Goal: Transaction & Acquisition: Purchase product/service

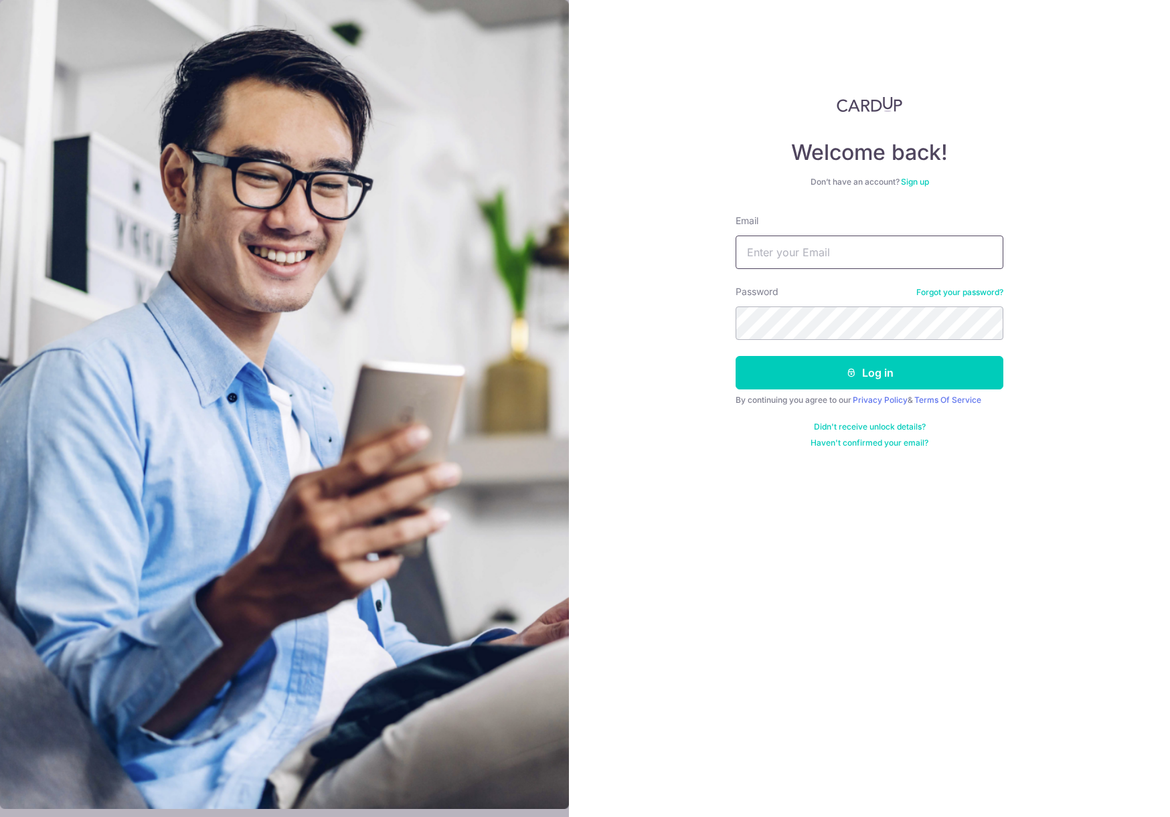
click at [811, 259] on input "Email" at bounding box center [870, 252] width 268 height 33
type input "maxjwhite@ymail.com"
click at [872, 368] on button "Log in" at bounding box center [870, 372] width 268 height 33
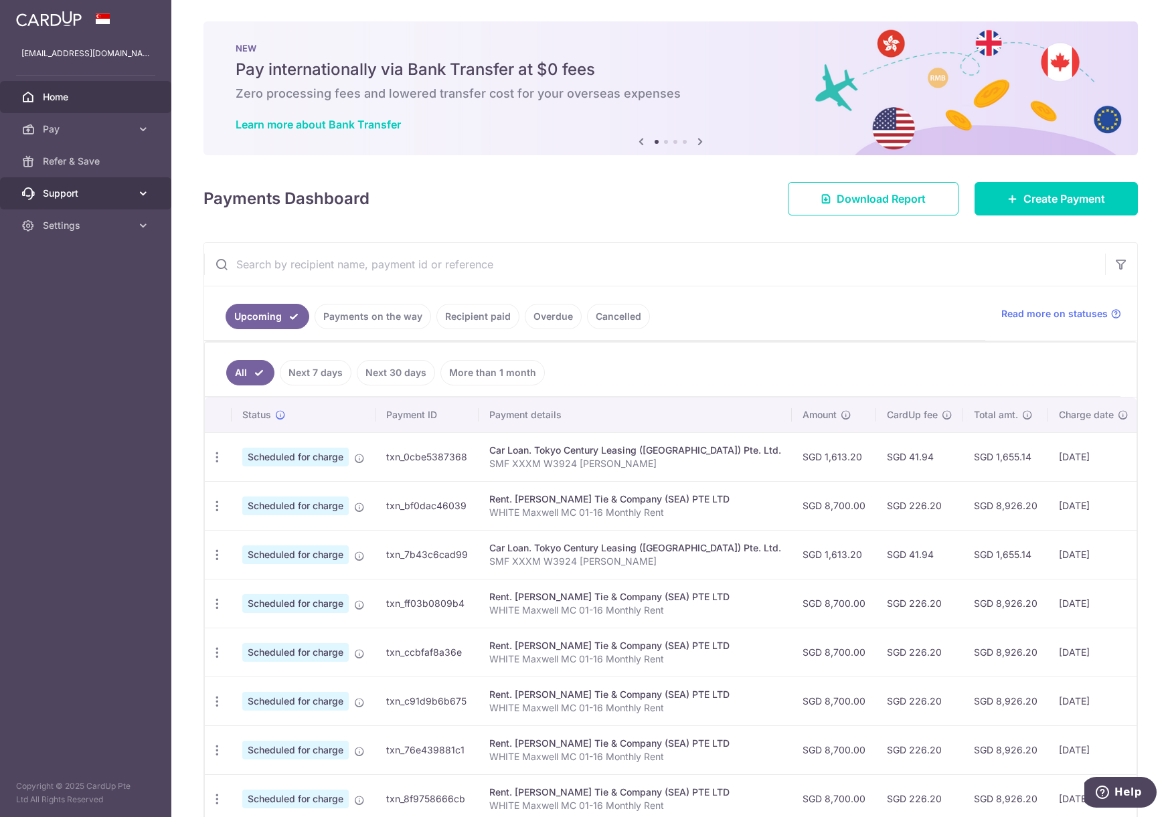
click at [143, 193] on icon at bounding box center [143, 193] width 13 height 13
click at [82, 256] on span "Contact Us" at bounding box center [87, 257] width 88 height 13
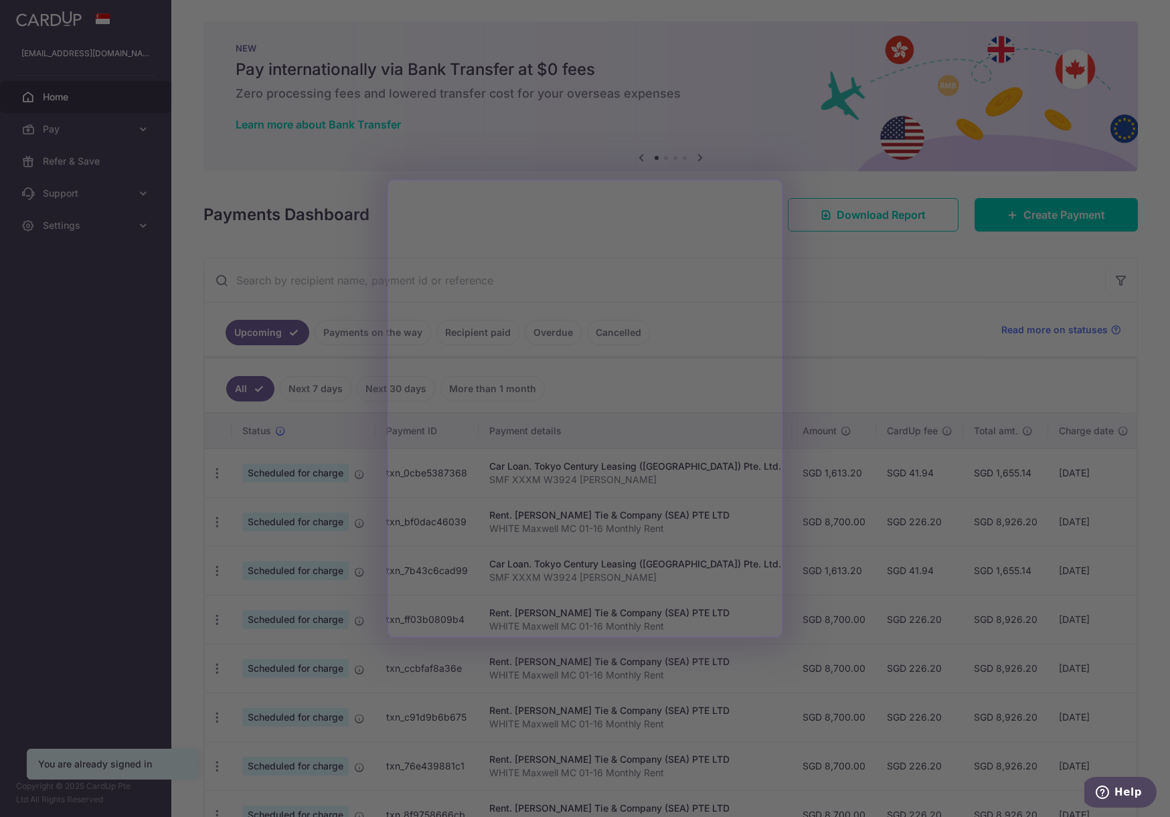
click at [921, 353] on div at bounding box center [591, 412] width 1182 height 825
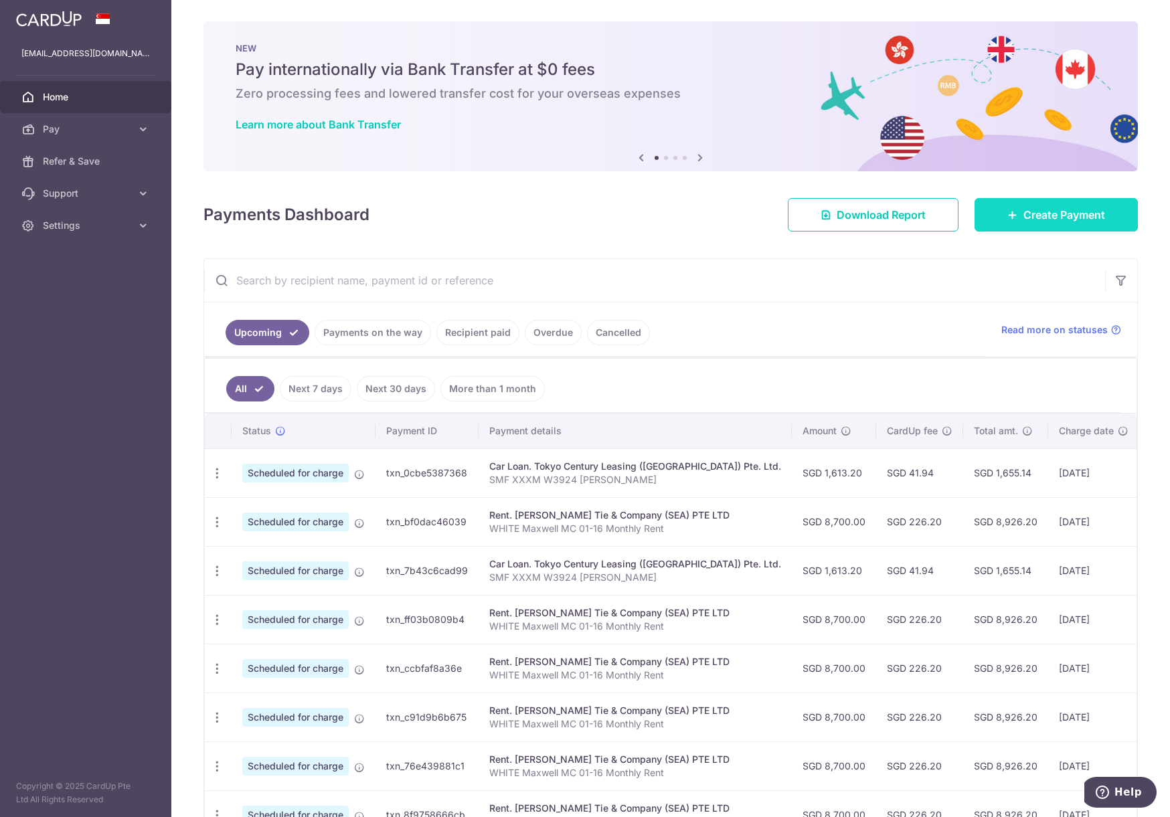
click at [1027, 212] on span "Create Payment" at bounding box center [1065, 215] width 82 height 16
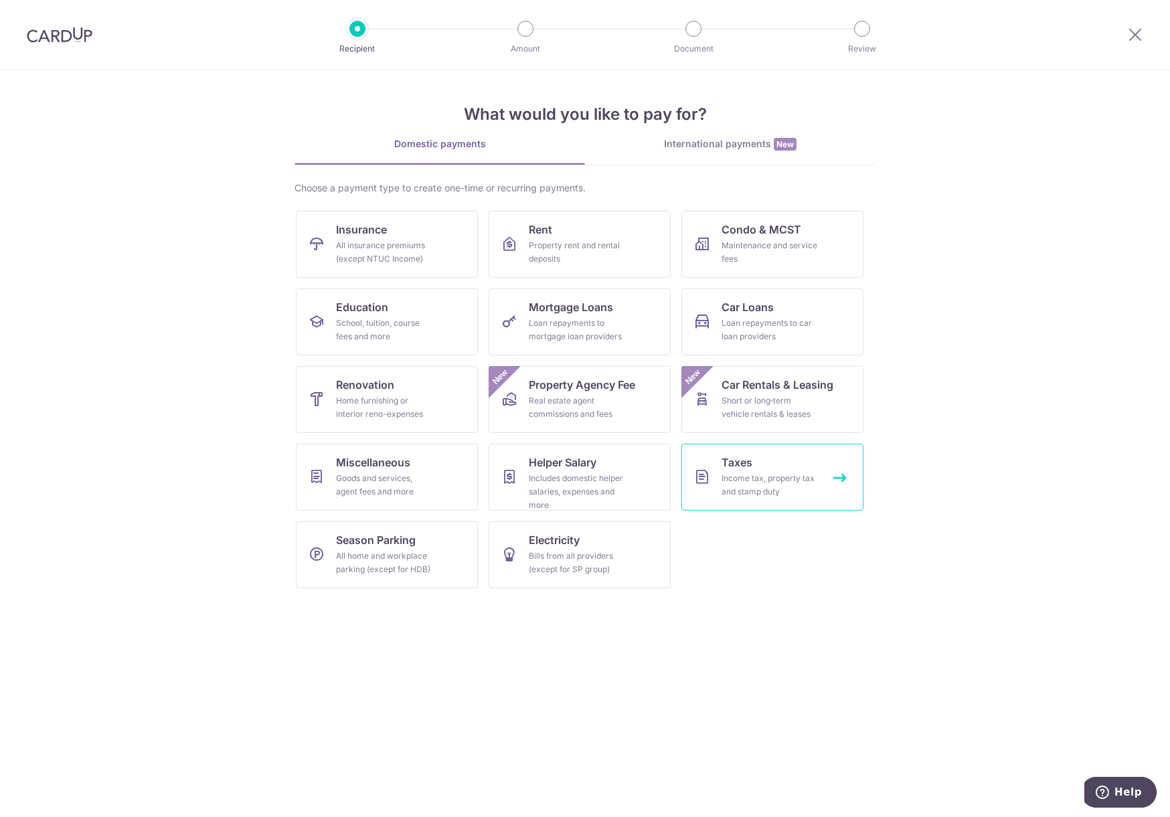
click at [773, 471] on link "Taxes Income tax, property tax and stamp duty" at bounding box center [773, 477] width 182 height 67
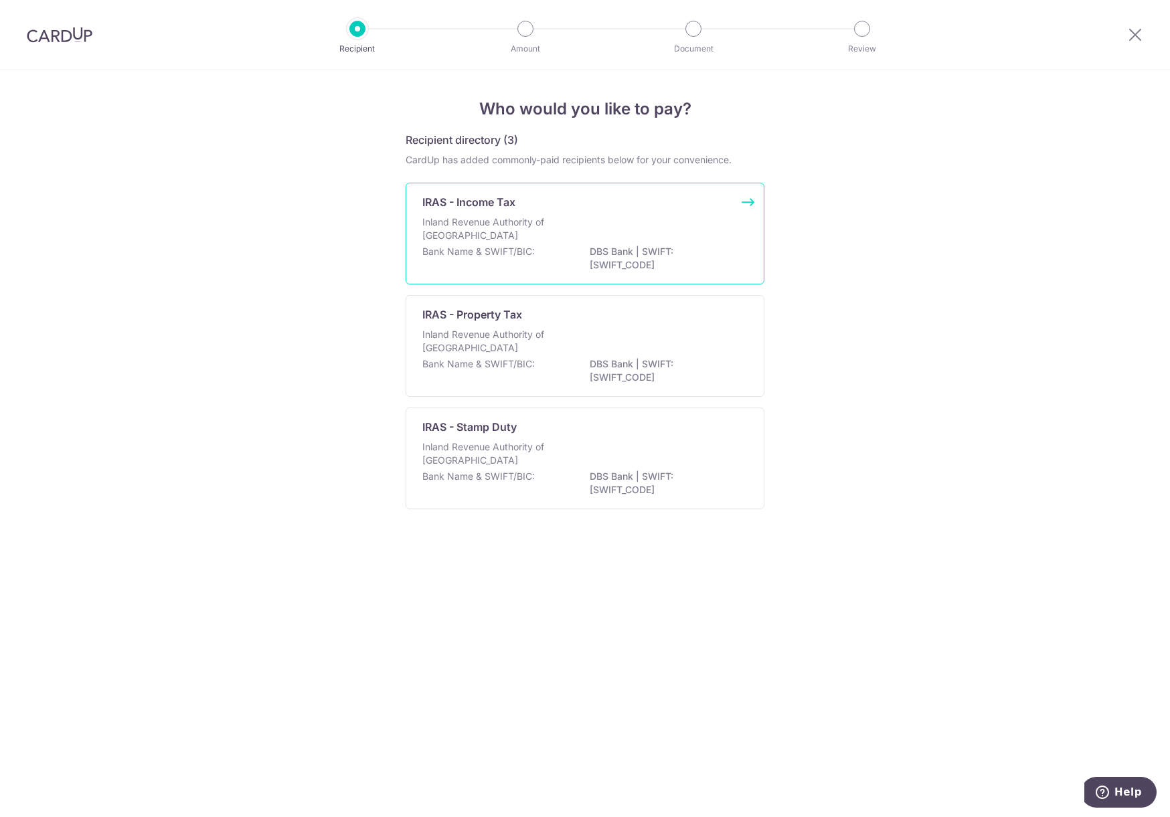
click at [491, 230] on p "Inland Revenue Authority of [GEOGRAPHIC_DATA]" at bounding box center [493, 229] width 142 height 27
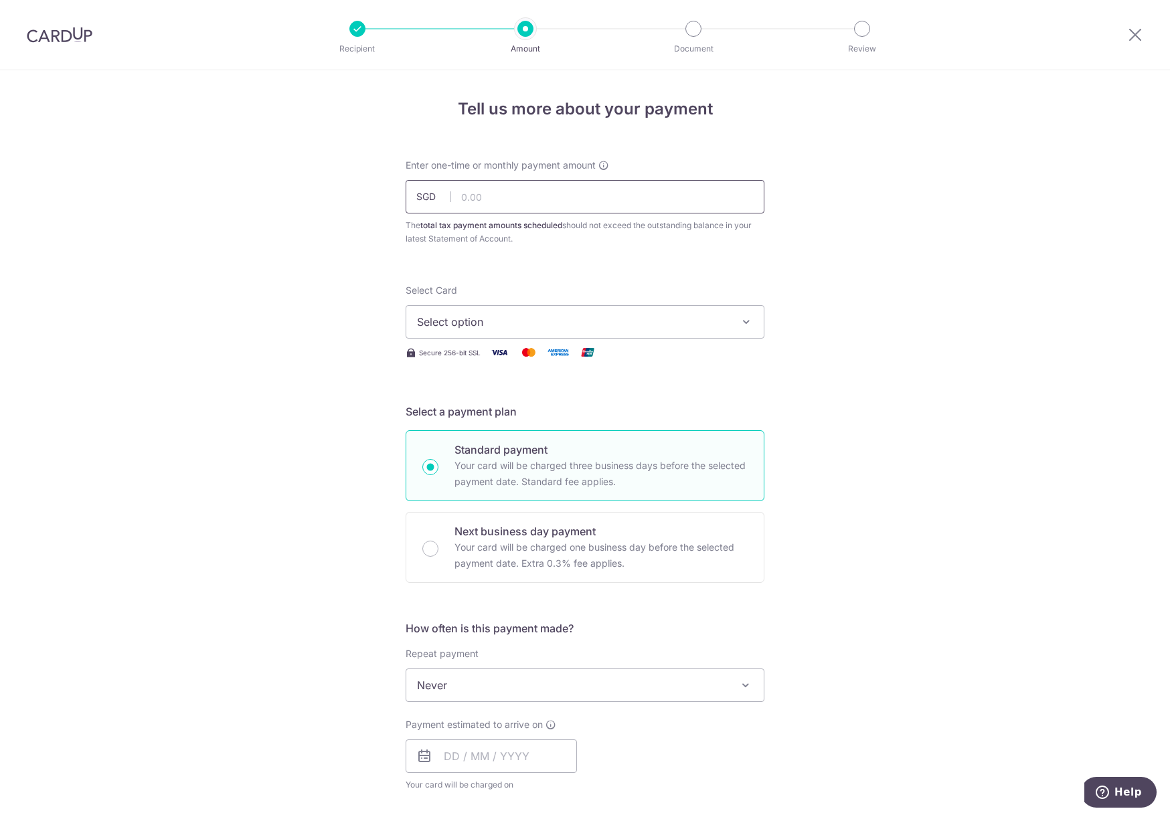
click at [472, 197] on input "text" at bounding box center [585, 196] width 359 height 33
type input "7,027.33"
click at [343, 266] on div "Tell us more about your payment Enter one-time or monthly payment amount SGD 7,…" at bounding box center [585, 691] width 1170 height 1243
click at [447, 326] on span "Select option" at bounding box center [573, 322] width 312 height 16
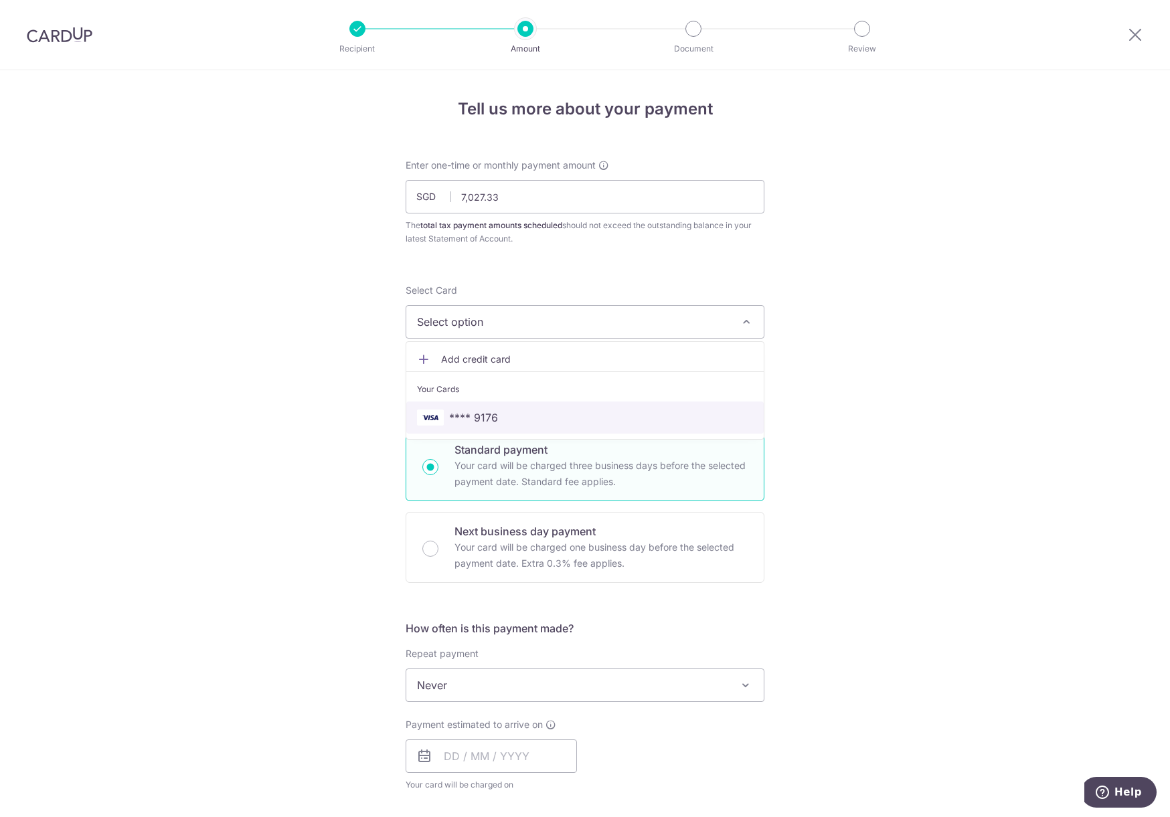
click at [459, 403] on link "**** 9176" at bounding box center [584, 418] width 357 height 32
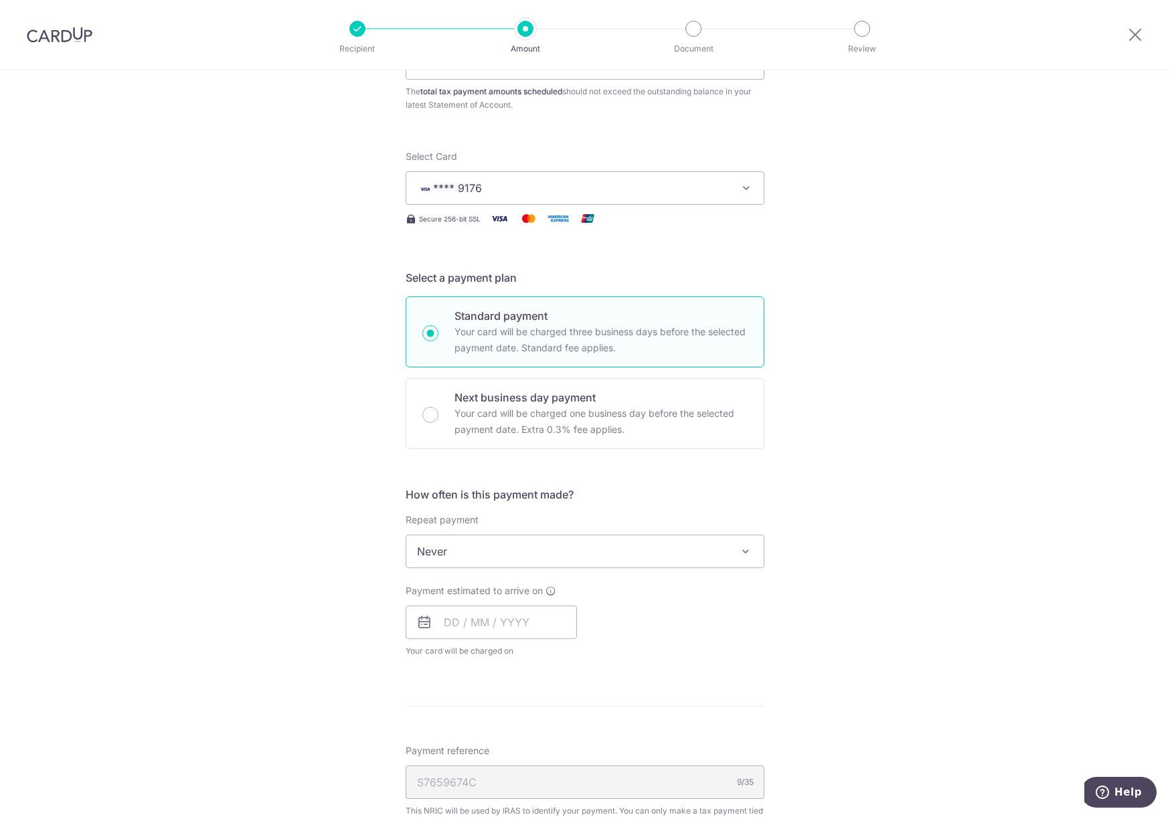
scroll to position [268, 0]
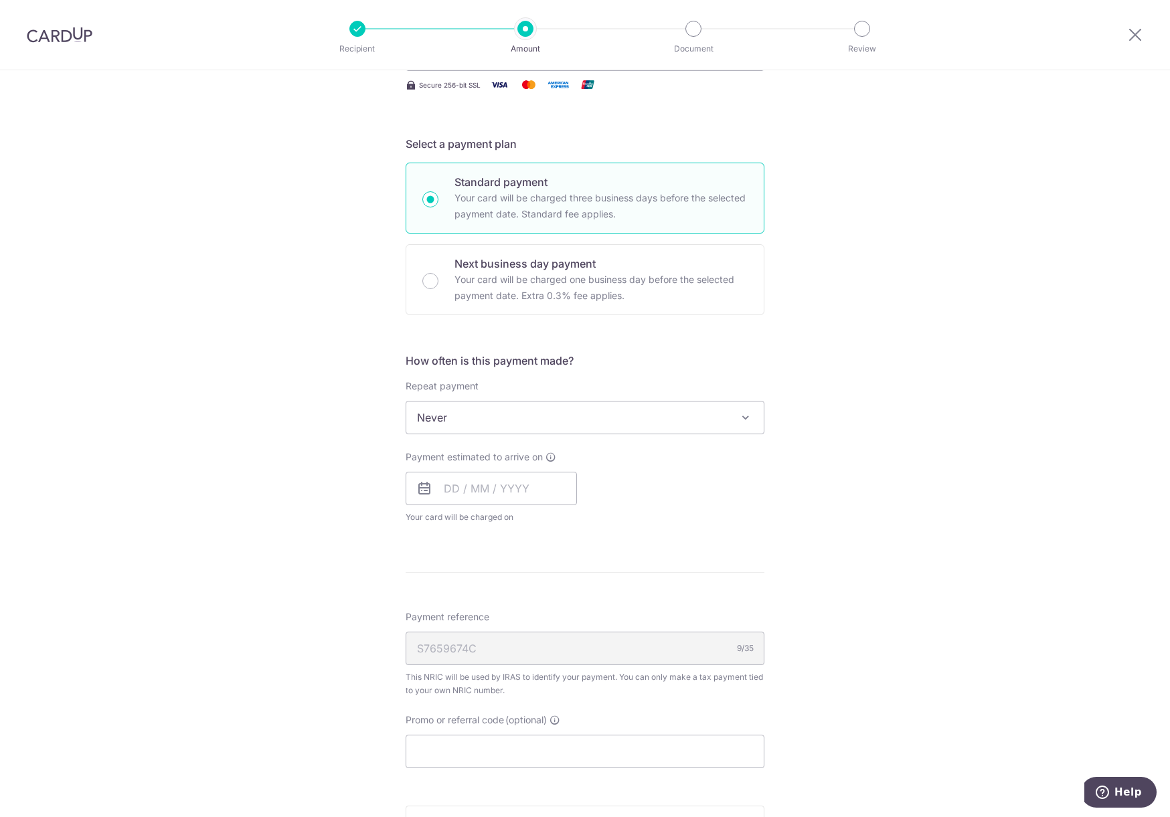
click at [433, 422] on span "Never" at bounding box center [584, 418] width 357 height 32
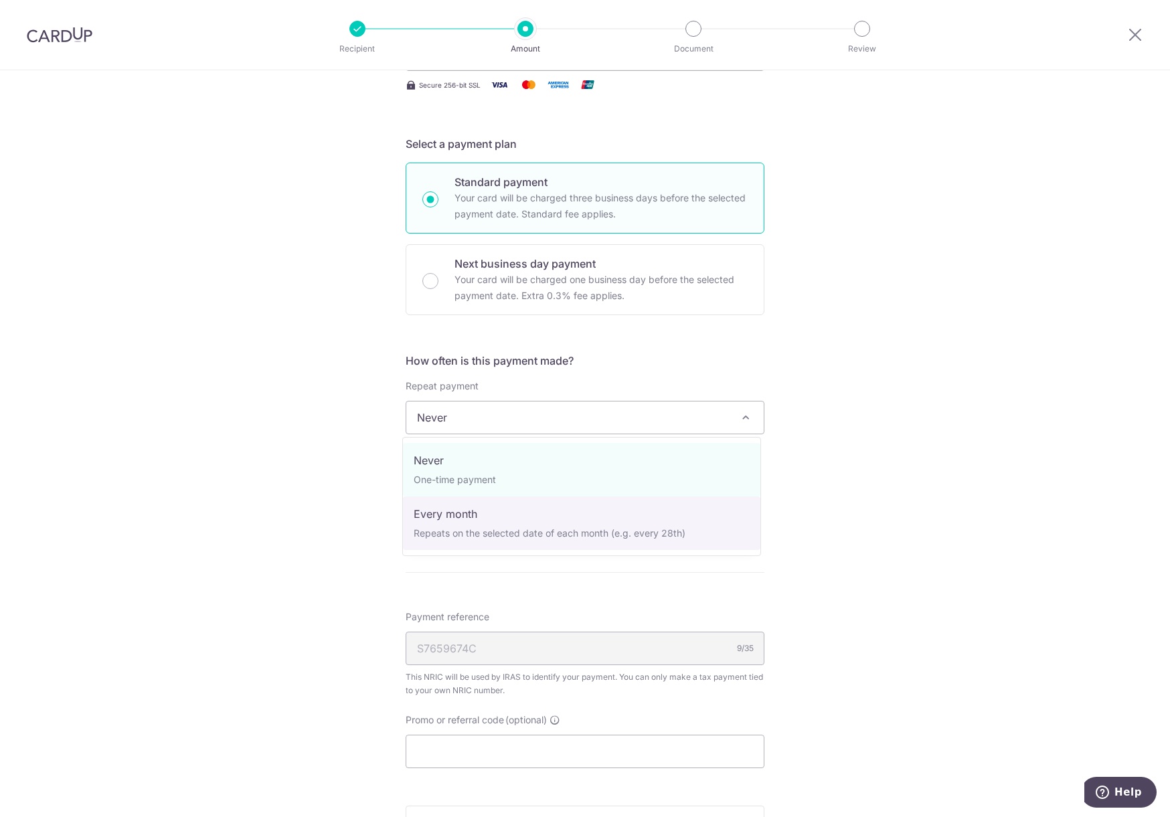
select select "3"
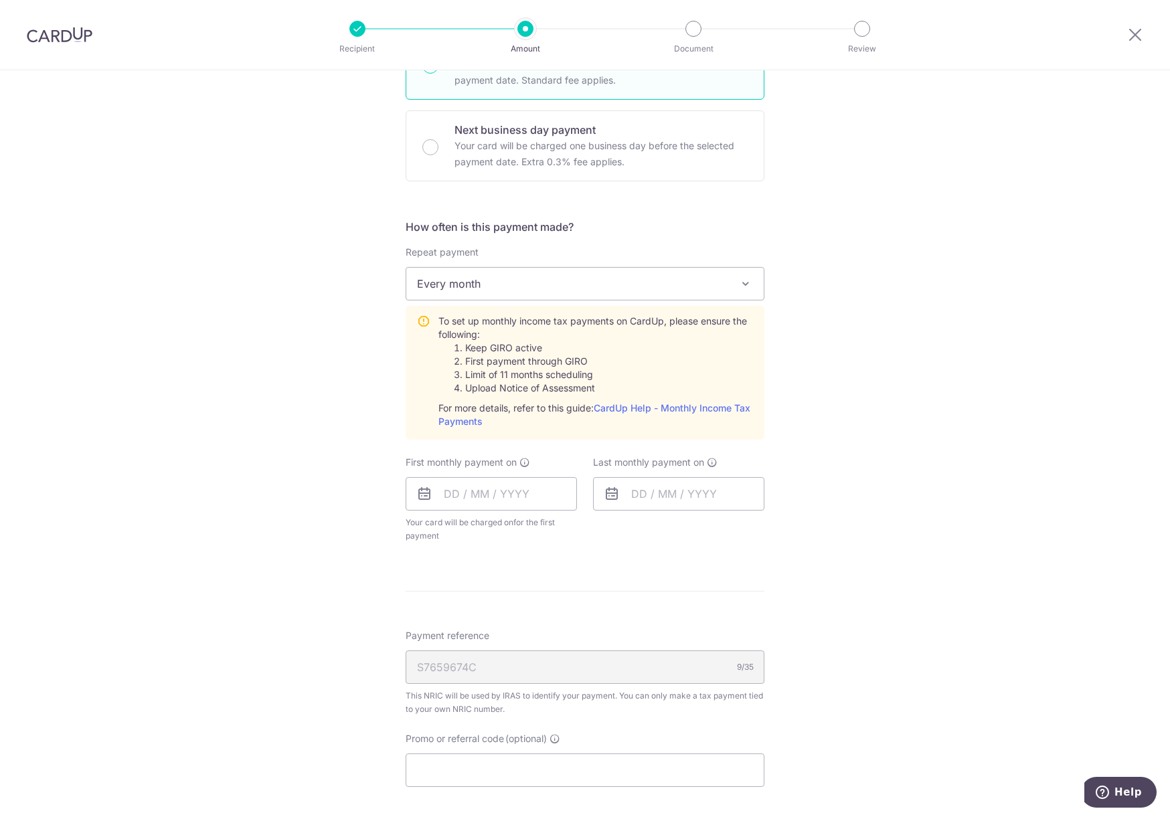
scroll to position [469, 0]
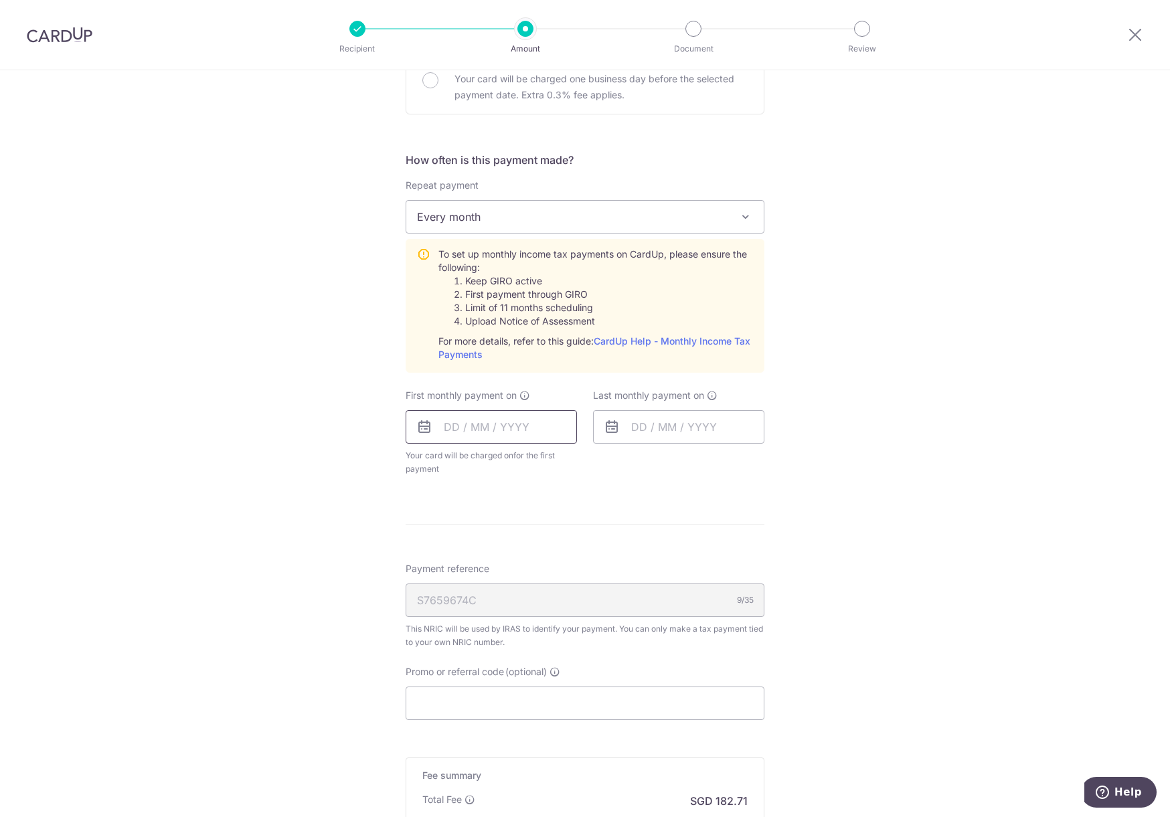
click at [446, 432] on input "text" at bounding box center [491, 426] width 171 height 33
click at [491, 461] on select "Aug Sep Oct Nov Dec" at bounding box center [481, 463] width 35 height 11
click at [457, 549] on link "8" at bounding box center [459, 548] width 21 height 21
type input "08/09/2025"
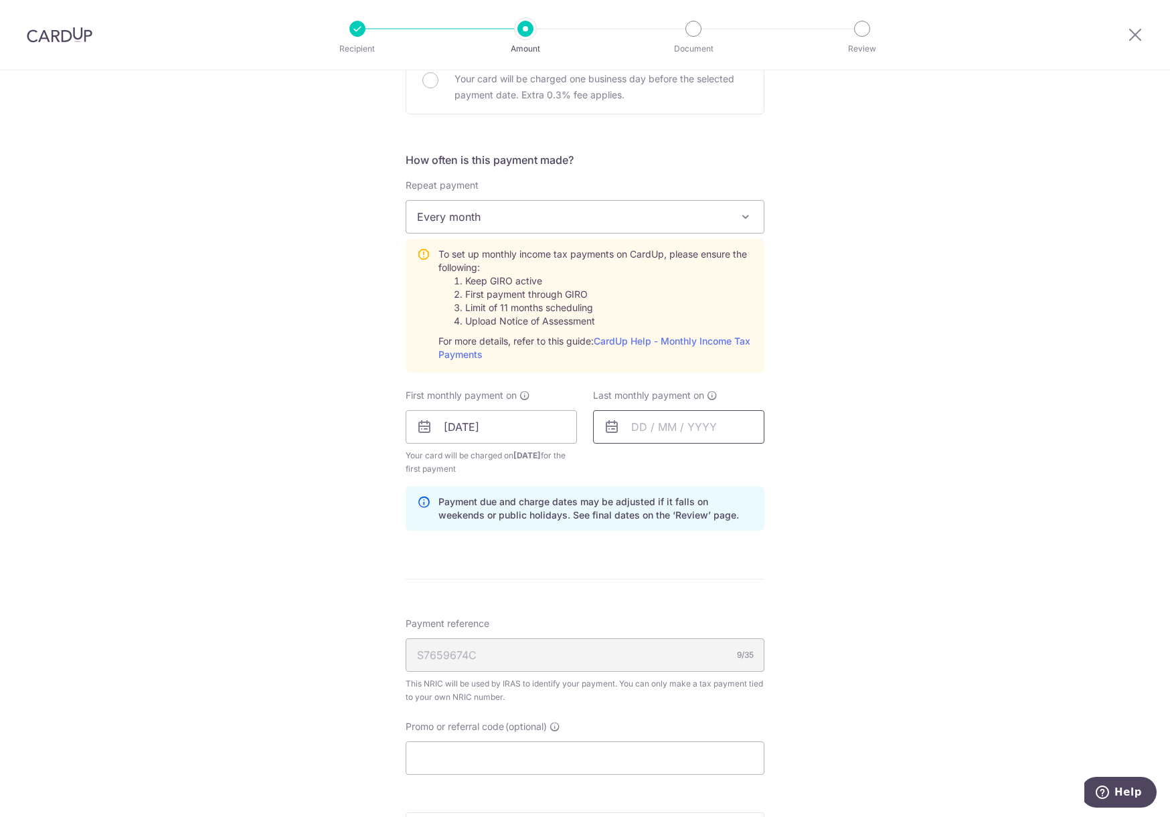
click at [658, 427] on input "text" at bounding box center [678, 426] width 171 height 33
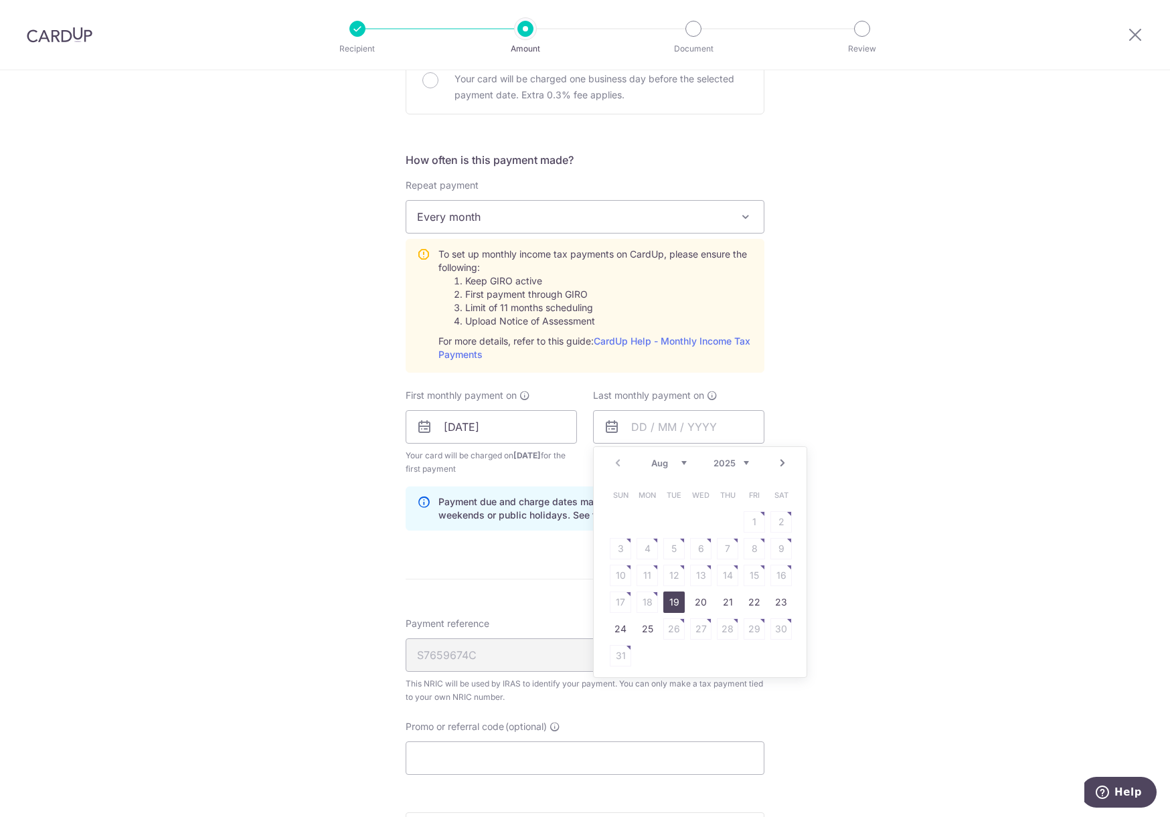
click at [680, 463] on select "Aug Sep Oct Nov Dec" at bounding box center [668, 463] width 35 height 11
click at [728, 469] on div "Prev Next Aug Sep Oct Nov Dec 2025 2026" at bounding box center [700, 463] width 213 height 32
click at [731, 463] on select "2025 2026" at bounding box center [731, 463] width 35 height 11
click at [681, 465] on select "Jan Feb Mar Apr May Jun Jul Aug Sep" at bounding box center [668, 463] width 35 height 11
click at [705, 515] on table "Sun Mon Tue Wed Thu Fri Sat 1 2 3 4 5 6 7 8 9 10 11 12 13 14 15 16 17 18 19 20 …" at bounding box center [700, 562] width 187 height 161
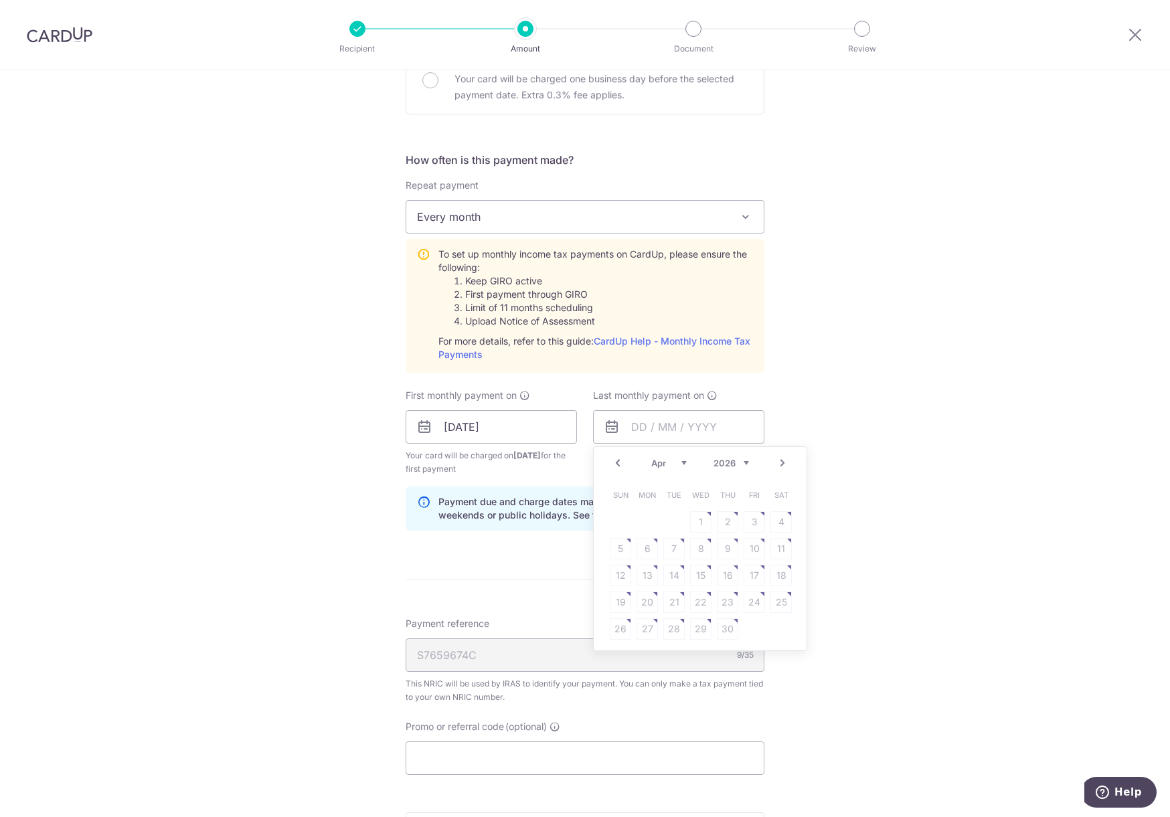
click at [721, 521] on table "Sun Mon Tue Wed Thu Fri Sat 1 2 3 4 5 6 7 8 9 10 11 12 13 14 15 16 17 18 19 20 …" at bounding box center [700, 562] width 187 height 161
click at [749, 525] on table "Sun Mon Tue Wed Thu Fri Sat 1 2 3 4 5 6 7 8 9 10 11 12 13 14 15 16 17 18 19 20 …" at bounding box center [700, 562] width 187 height 161
click at [781, 526] on table "Sun Mon Tue Wed Thu Fri Sat 1 2 3 4 5 6 7 8 9 10 11 12 13 14 15 16 17 18 19 20 …" at bounding box center [700, 562] width 187 height 161
click at [684, 464] on div "Jan Feb Mar Apr May Jun Jul Aug Sep 2025 2026" at bounding box center [700, 463] width 98 height 11
click at [672, 464] on select "Jan Feb Mar Apr May Jun Jul Aug Sep" at bounding box center [668, 463] width 35 height 11
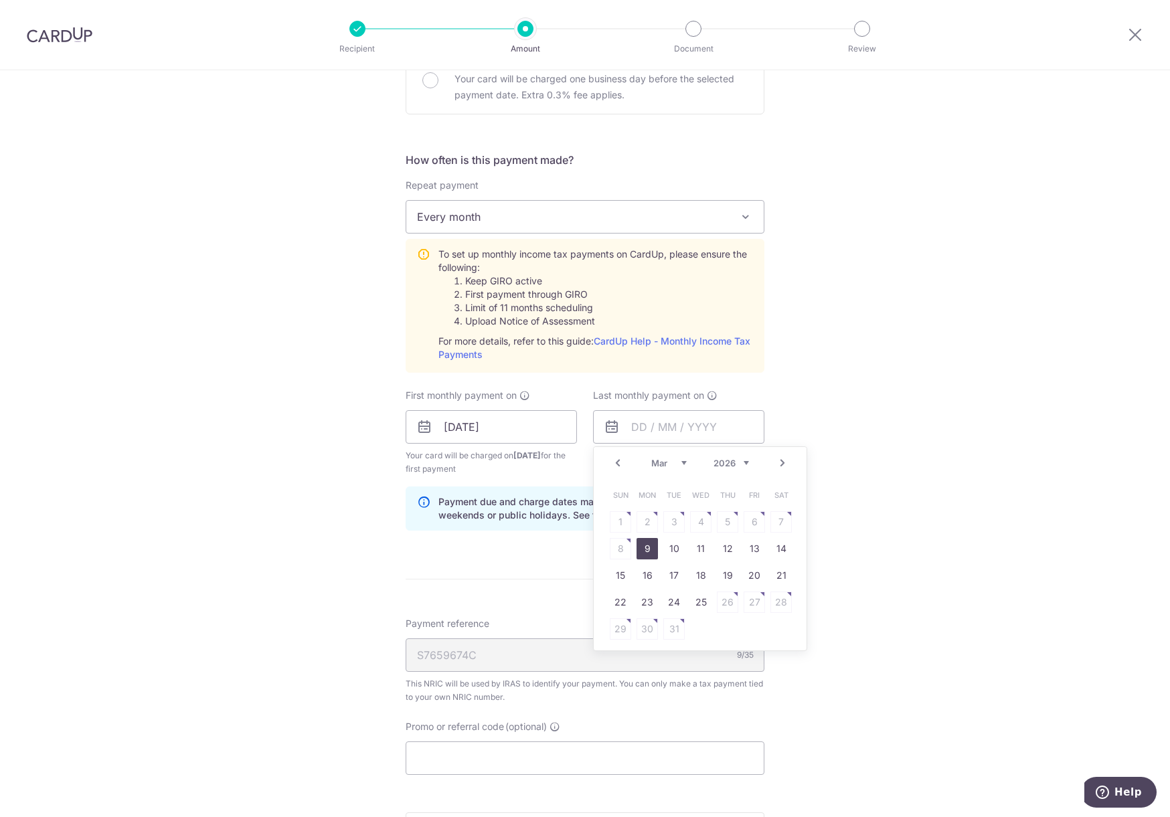
click at [641, 547] on link "9" at bounding box center [647, 548] width 21 height 21
type input "09/03/2026"
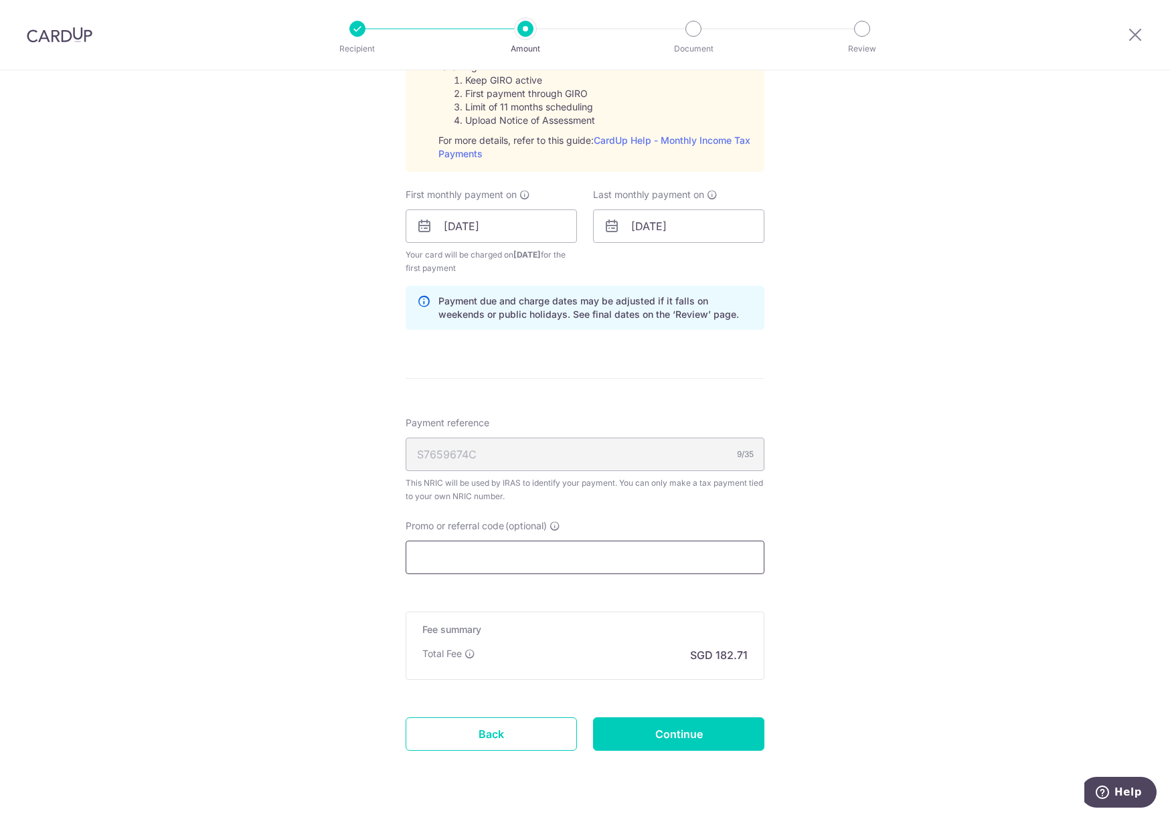
scroll to position [704, 0]
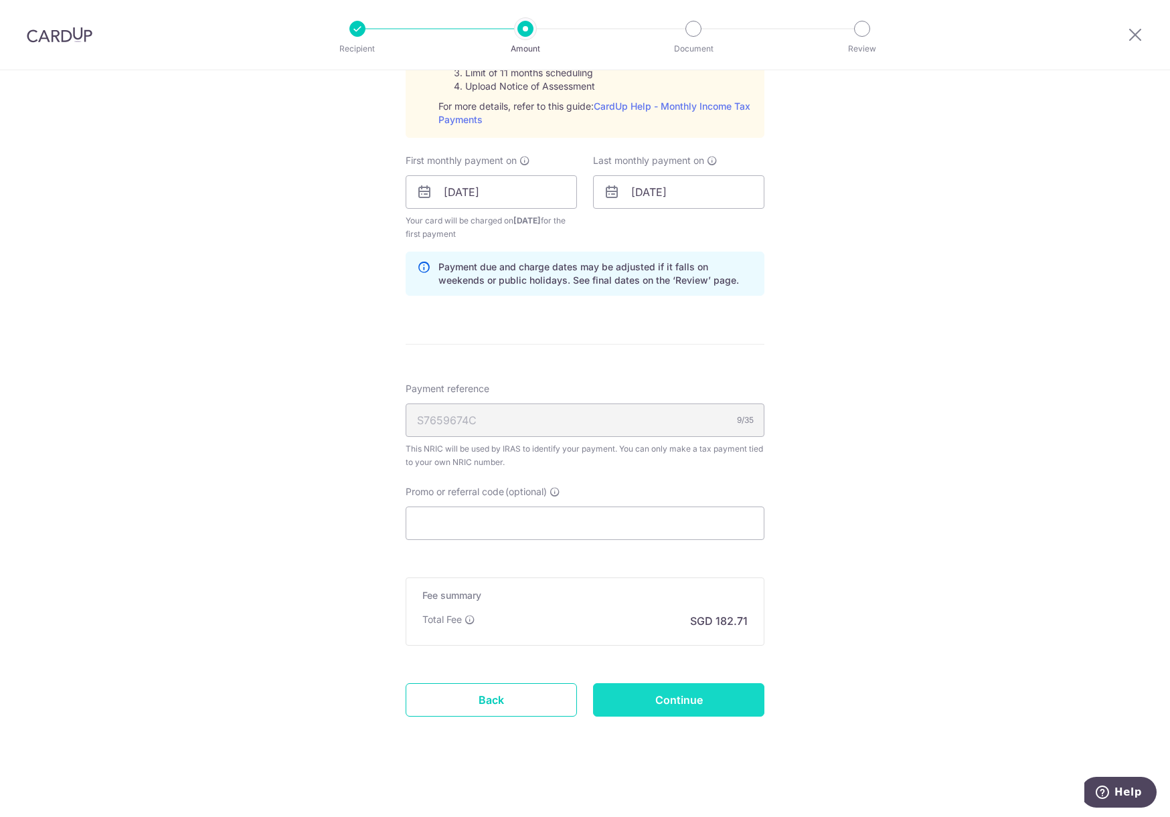
click at [655, 698] on input "Continue" at bounding box center [678, 700] width 171 height 33
type input "Create Schedule"
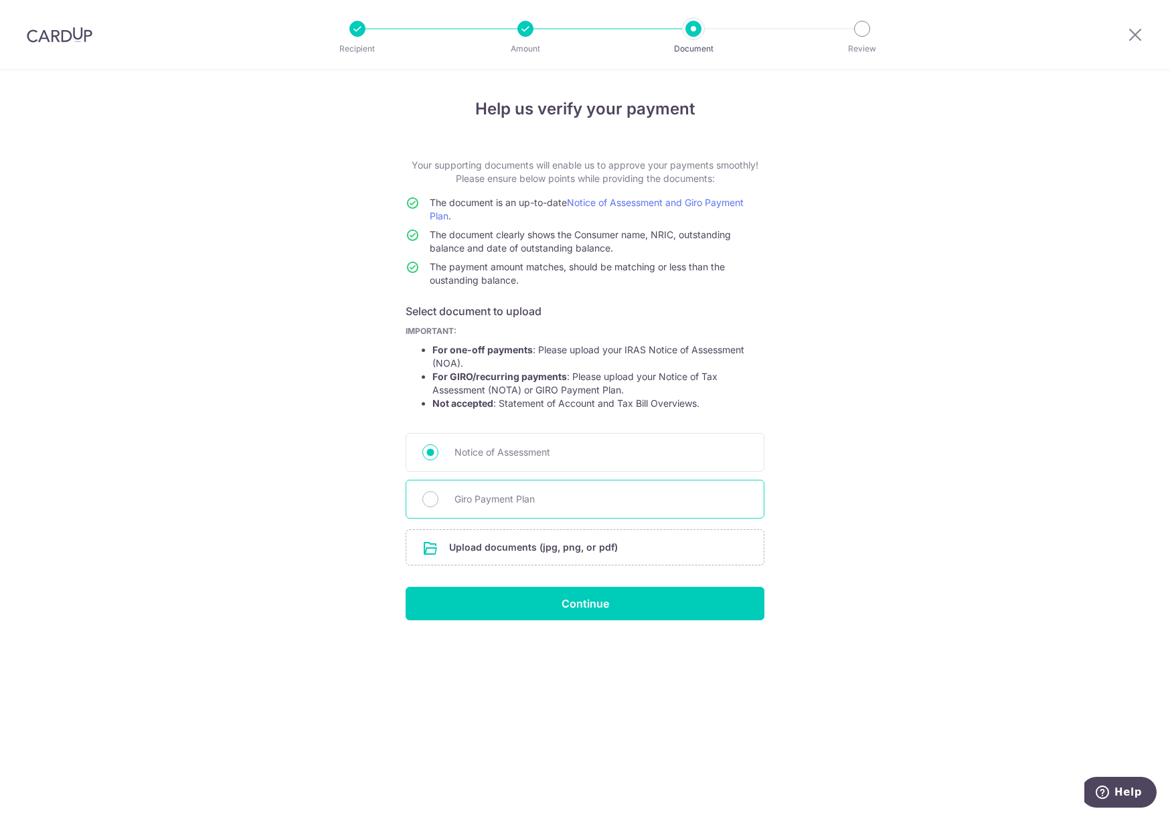
click at [528, 501] on span "Giro Payment Plan" at bounding box center [601, 499] width 293 height 16
click at [438, 501] on input "Giro Payment Plan" at bounding box center [430, 499] width 16 height 16
radio input "true"
click at [510, 455] on span "Notice of Assessment" at bounding box center [601, 453] width 293 height 16
click at [438, 455] on input "Notice of Assessment" at bounding box center [430, 453] width 16 height 16
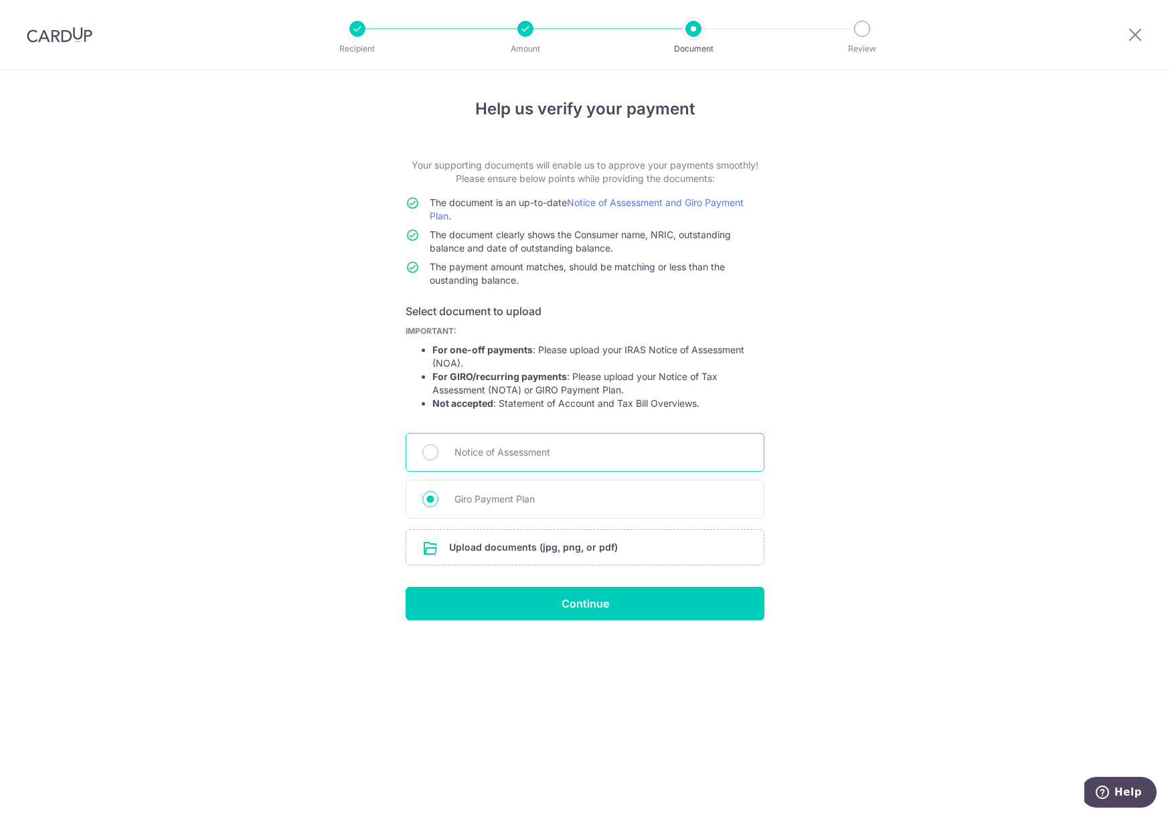
radio input "true"
click at [506, 499] on span "Giro Payment Plan" at bounding box center [601, 499] width 293 height 16
click at [438, 499] on input "Giro Payment Plan" at bounding box center [430, 499] width 16 height 16
radio input "true"
click at [530, 546] on input "file" at bounding box center [584, 547] width 357 height 35
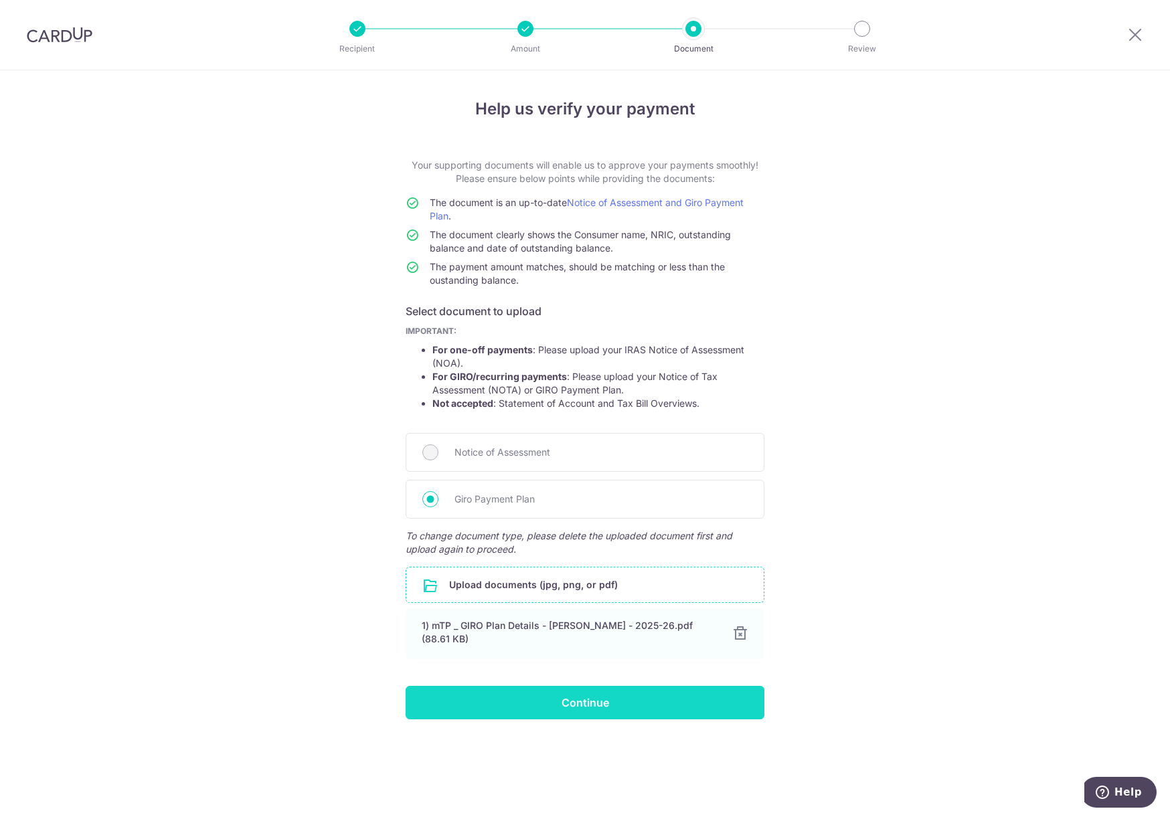
click at [648, 694] on input "Continue" at bounding box center [585, 702] width 359 height 33
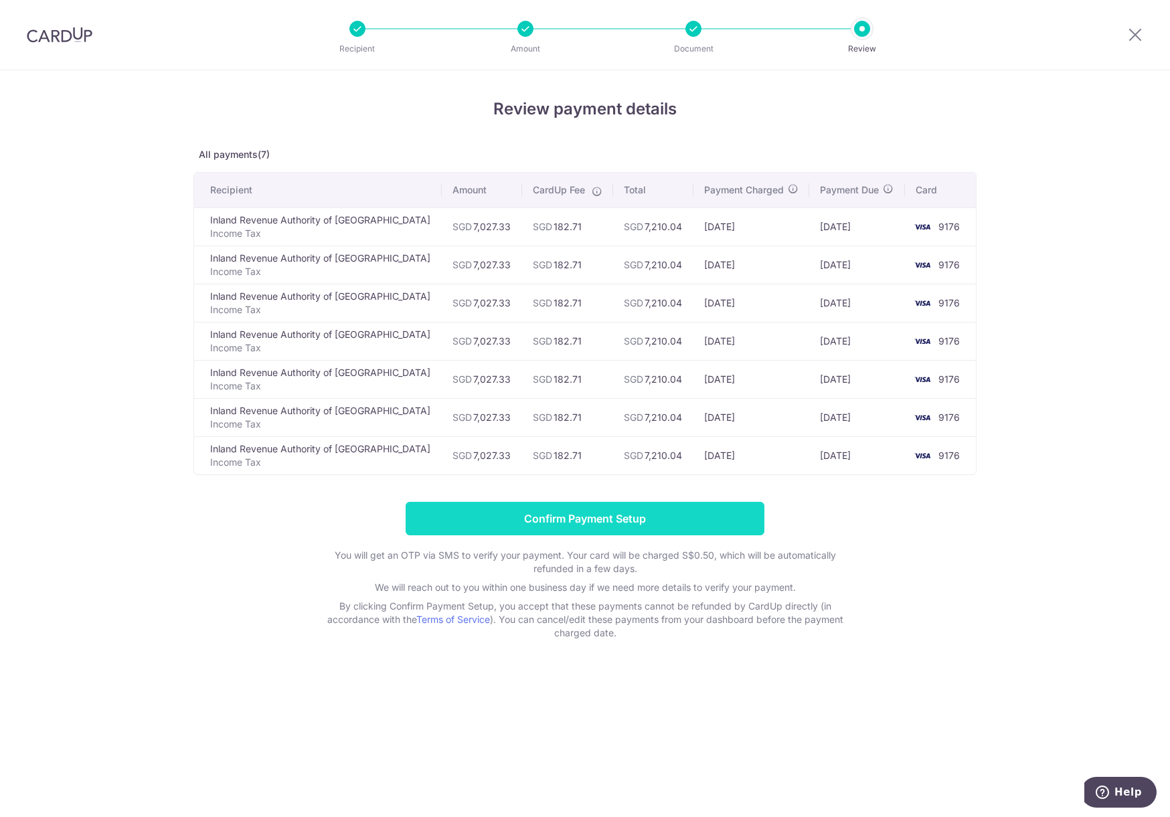
click at [570, 515] on input "Confirm Payment Setup" at bounding box center [585, 518] width 359 height 33
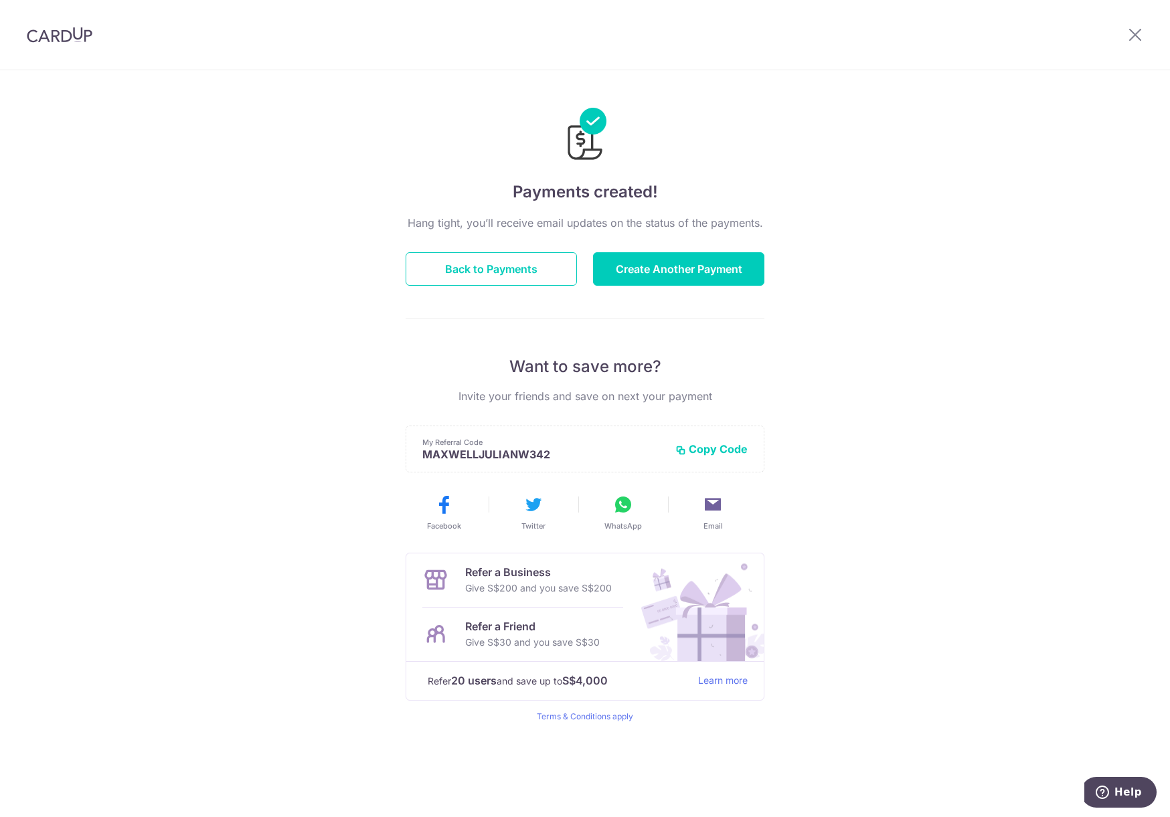
click at [64, 43] on div at bounding box center [59, 35] width 119 height 70
click at [66, 35] on img at bounding box center [60, 35] width 66 height 16
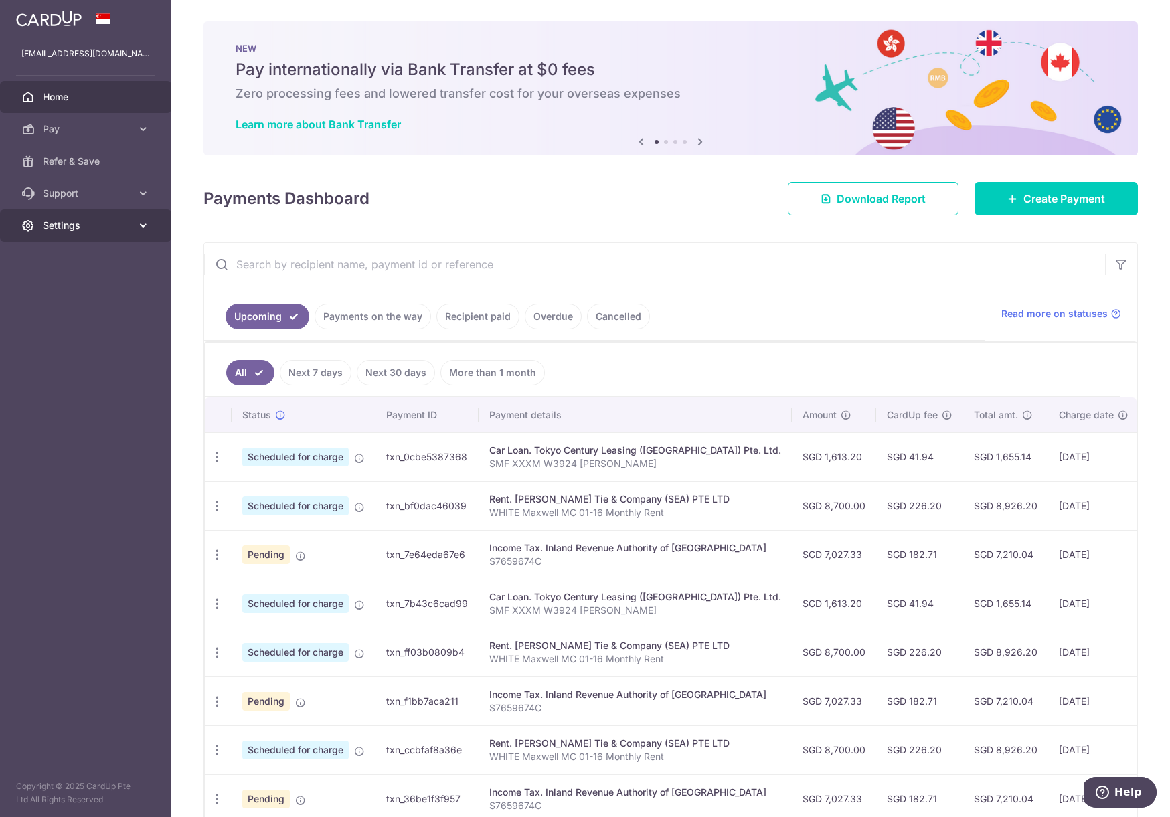
click at [141, 226] on icon at bounding box center [143, 225] width 13 height 13
click at [64, 290] on span "Logout" at bounding box center [87, 289] width 88 height 13
